Goal: Task Accomplishment & Management: Manage account settings

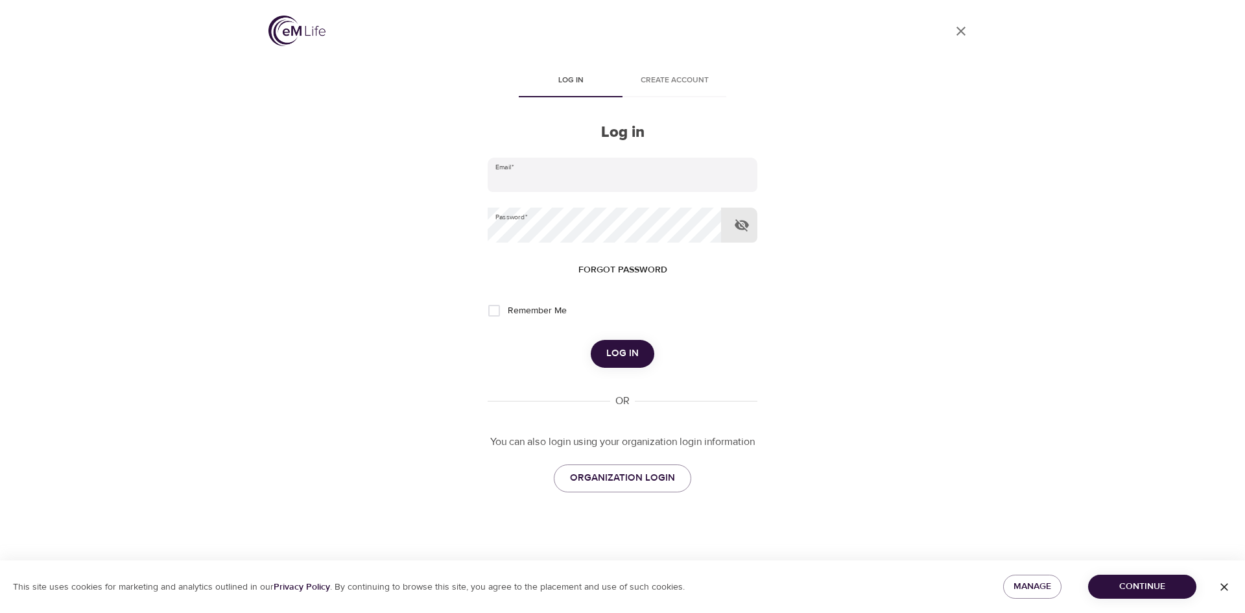
type input "[PERSON_NAME][EMAIL_ADDRESS][DOMAIN_NAME]"
click at [739, 219] on icon "button" at bounding box center [742, 225] width 16 height 16
click at [623, 355] on span "Log in" at bounding box center [622, 353] width 32 height 17
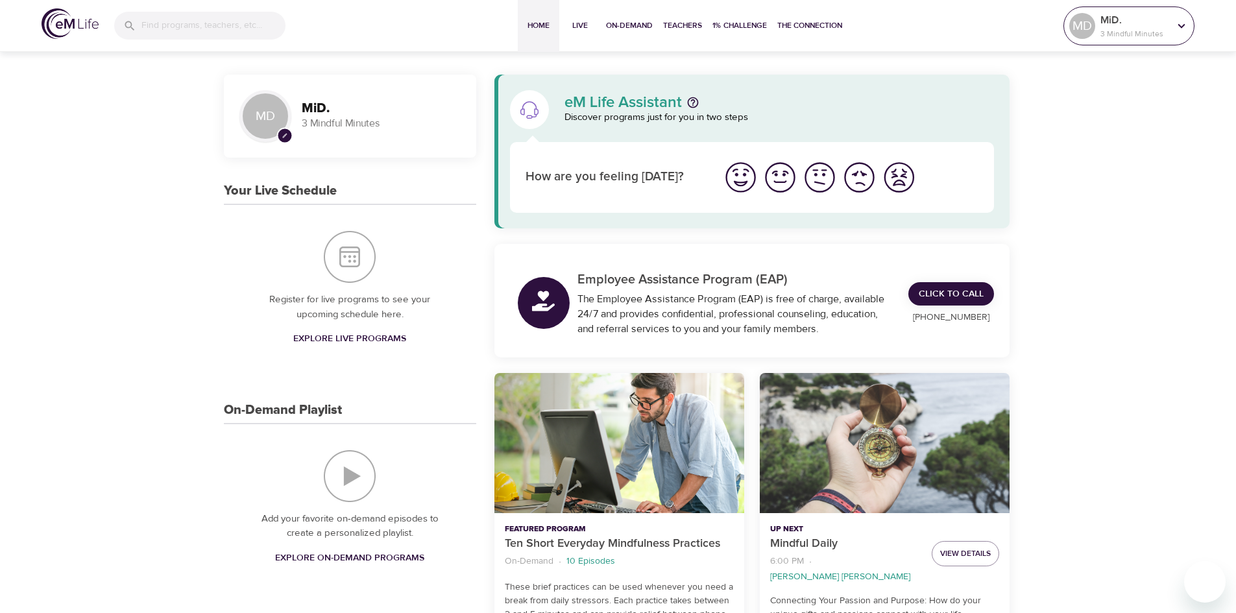
click at [1117, 29] on p "3 Mindful Minutes" at bounding box center [1134, 34] width 69 height 12
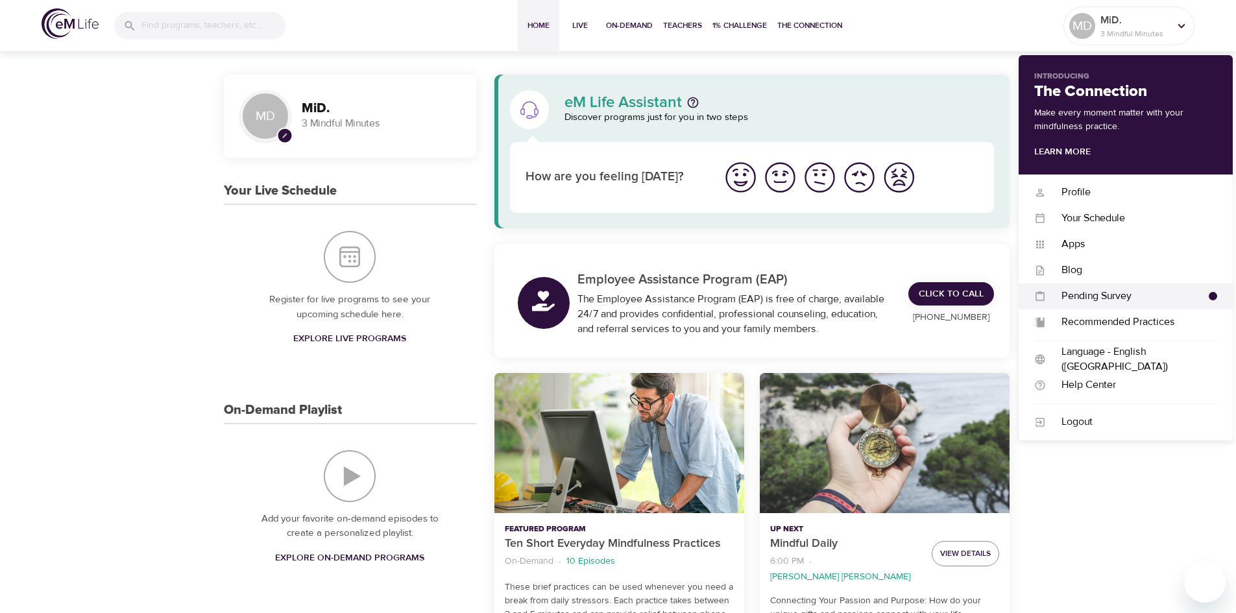
click at [1120, 297] on div "Pending Survey" at bounding box center [1126, 296] width 163 height 15
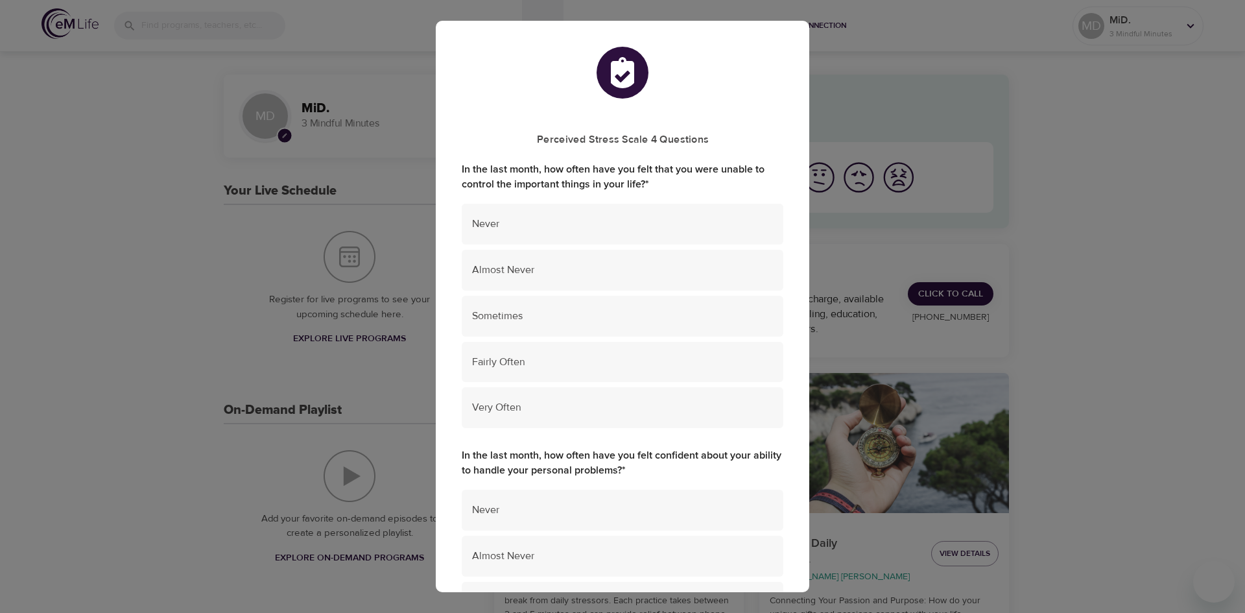
click at [1158, 132] on div "Perceived Stress Scale 4 Questions In the last month, how often have you felt t…" at bounding box center [622, 306] width 1245 height 613
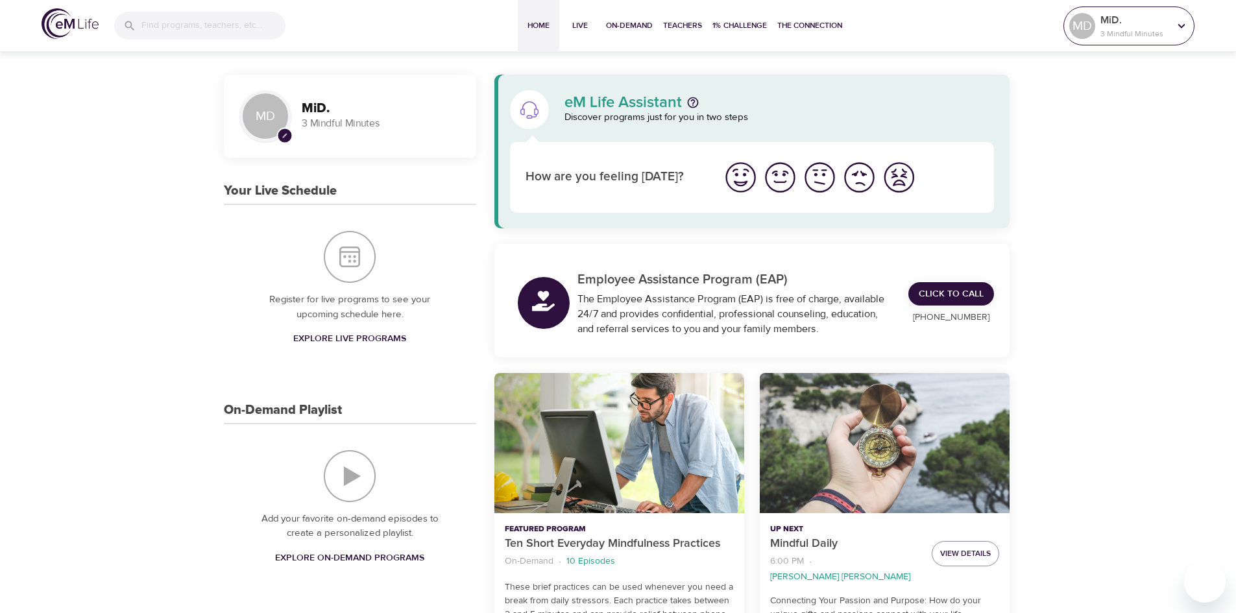
click at [1183, 25] on icon at bounding box center [1181, 25] width 7 height 5
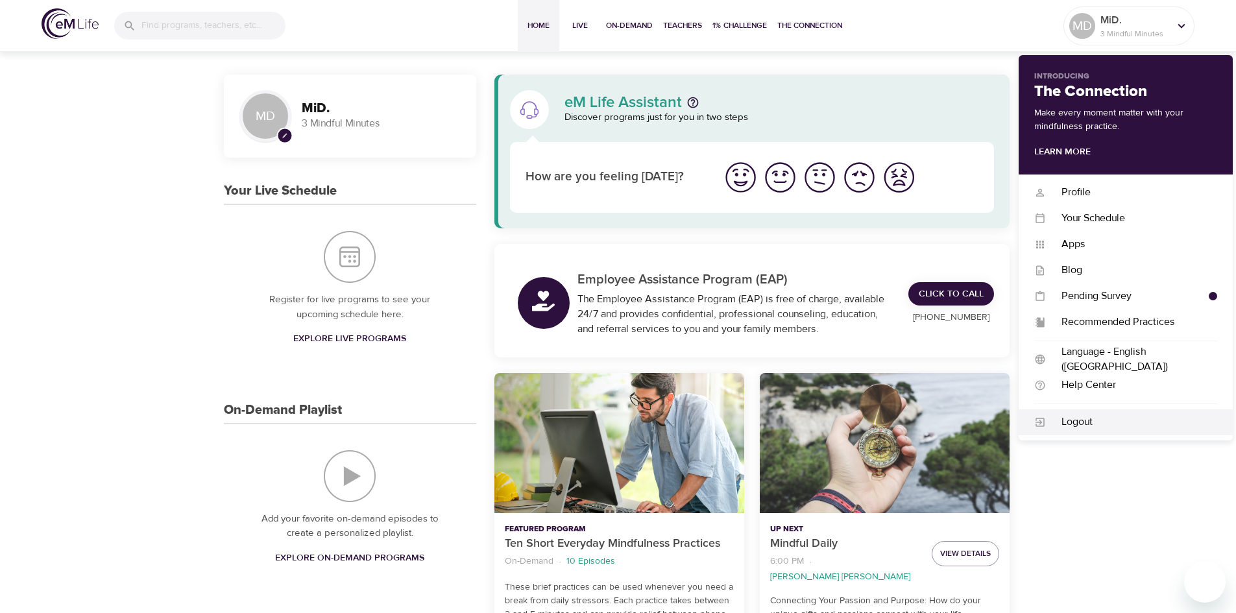
click at [1076, 420] on div "Logout" at bounding box center [1130, 421] width 171 height 15
